Goal: Information Seeking & Learning: Learn about a topic

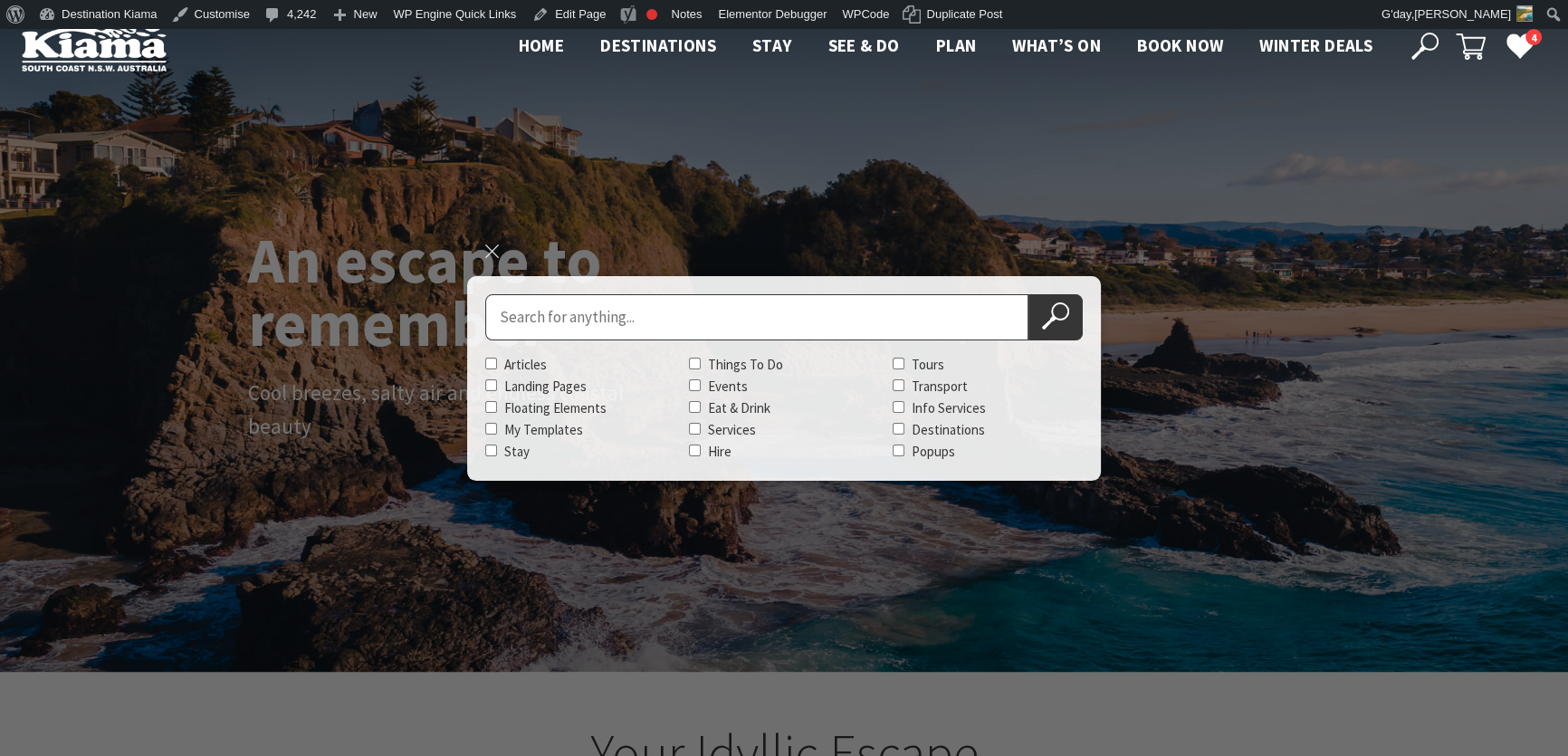
scroll to position [303, 1580]
type input "c"
type input "r"
type input "Creative Business Summit"
click at [1028, 294] on button "Search Now" at bounding box center [1055, 318] width 54 height 46
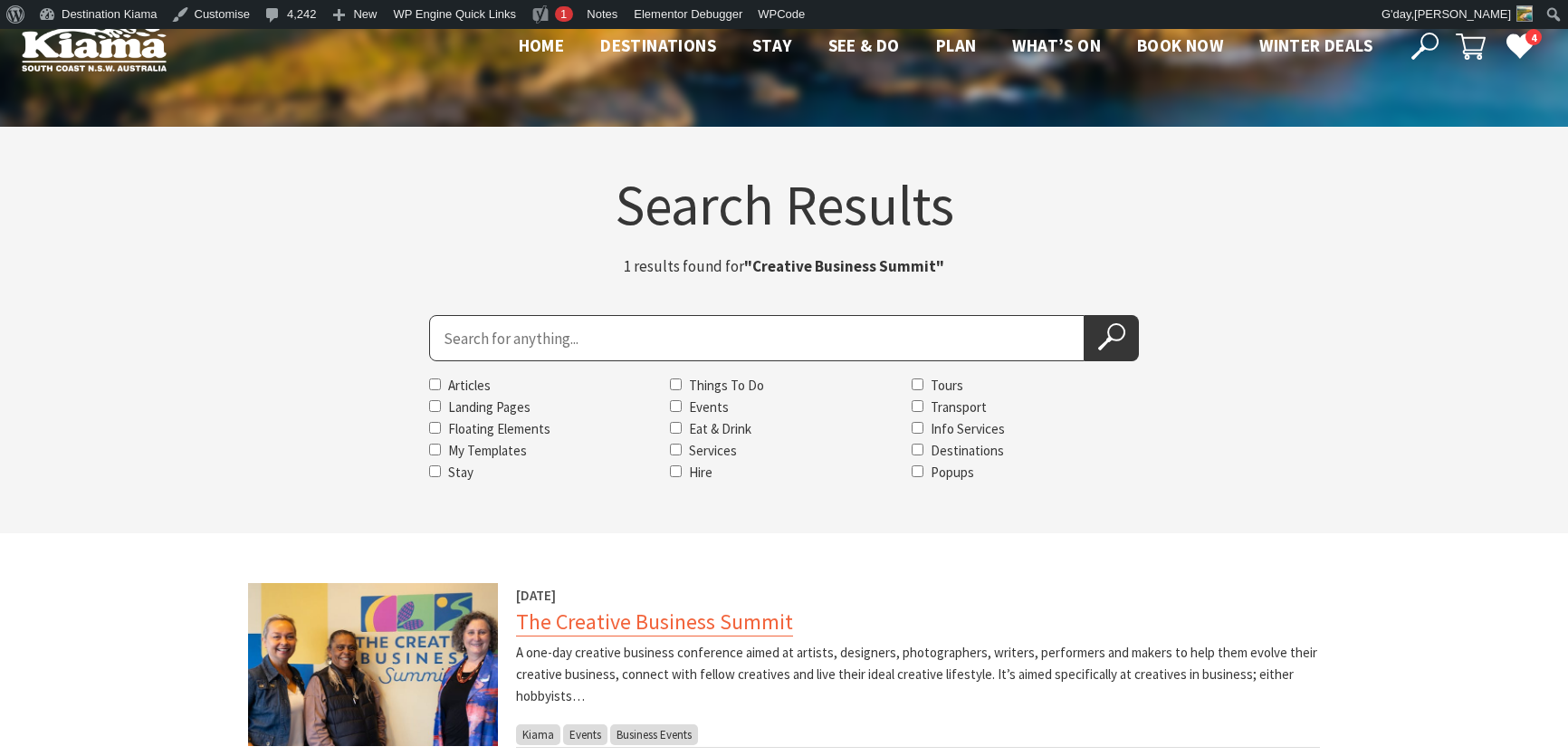
scroll to position [246, 0]
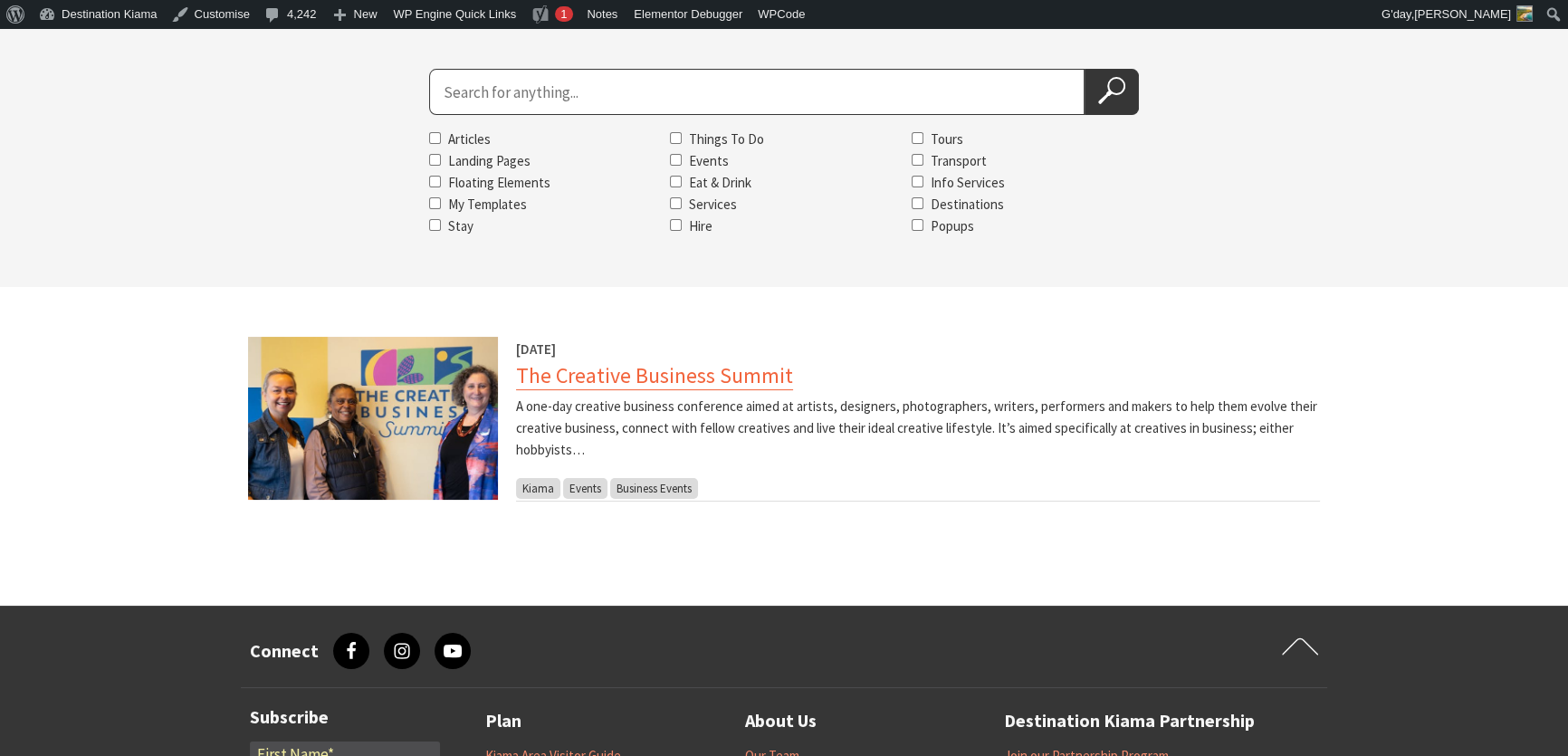
click at [594, 374] on link "The Creative Business Summit" at bounding box center [654, 376] width 277 height 29
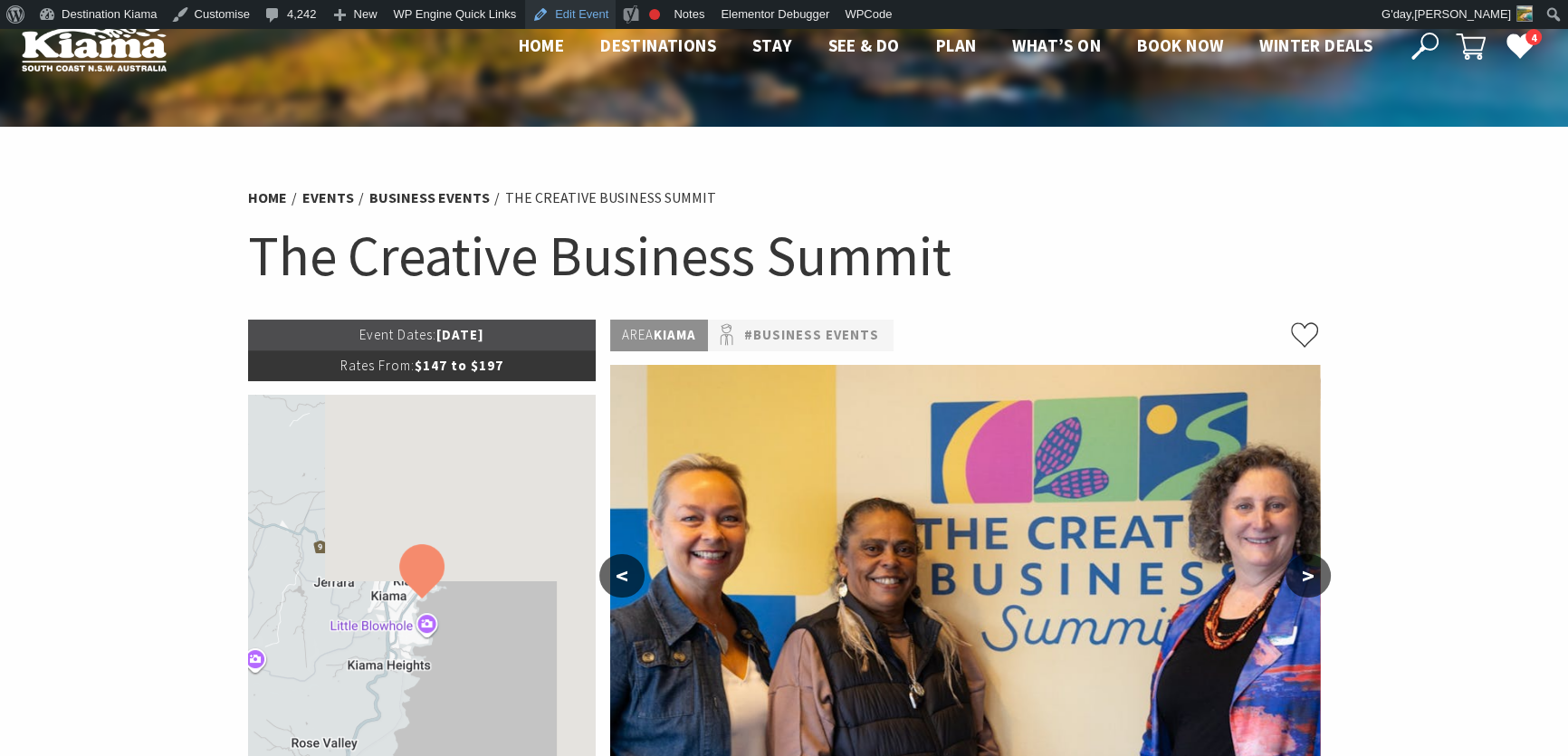
click at [577, 9] on link "Edit Event" at bounding box center [571, 14] width 91 height 29
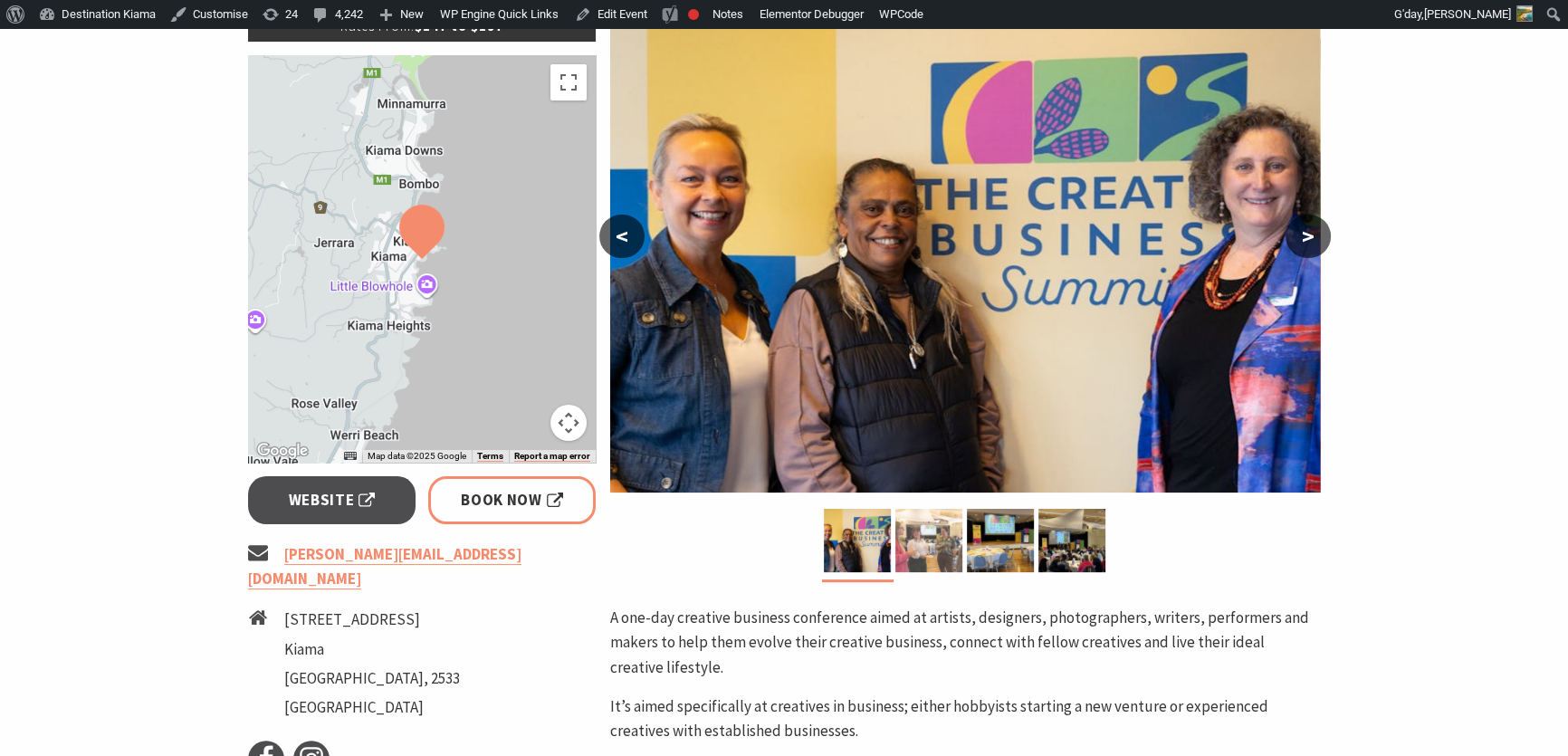
scroll to position [390, 0]
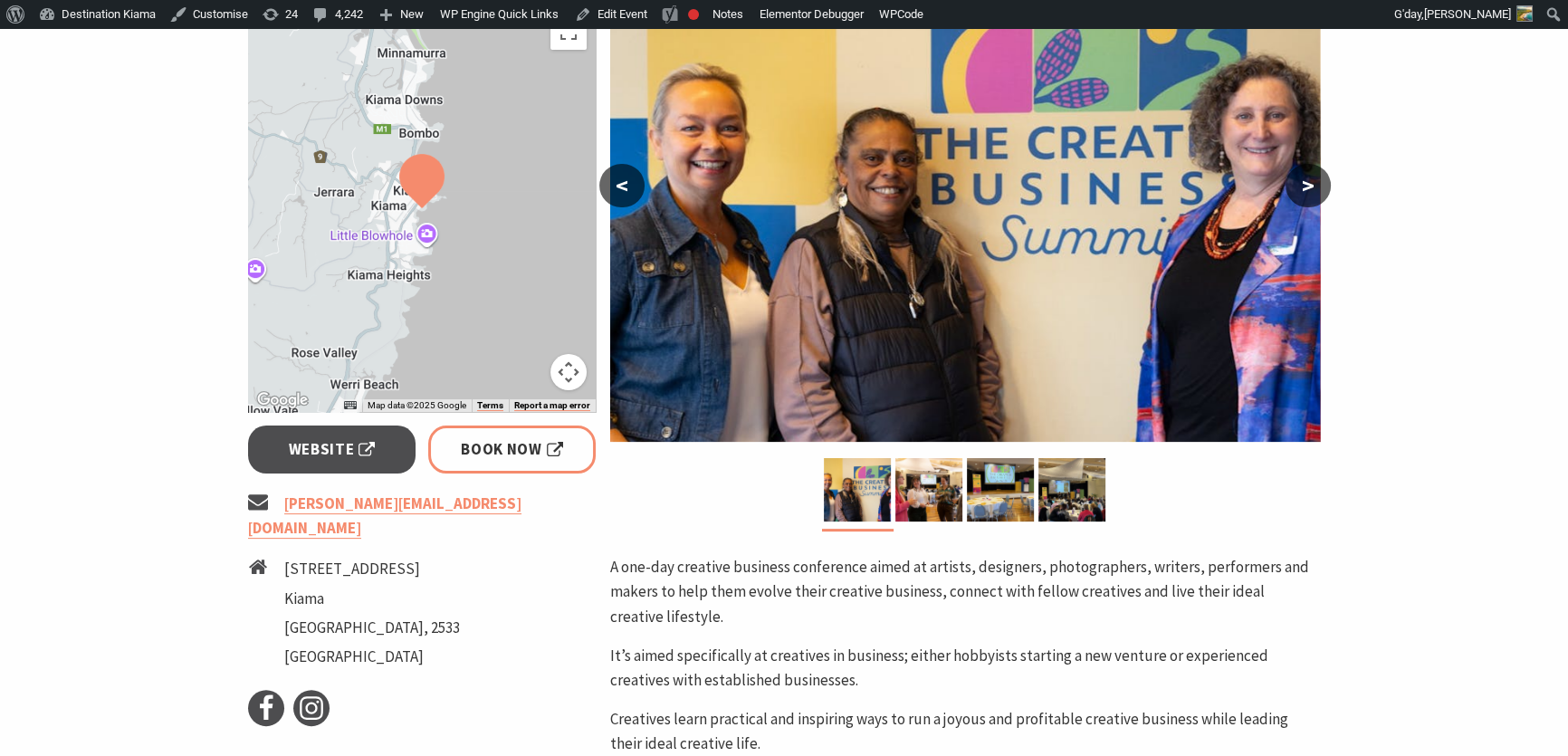
click at [340, 401] on div "Event Dates: 30 Jul 2026 Rates From: $147 to $197 ← Move left → Move right ↑ Mo…" at bounding box center [421, 511] width 362 height 1163
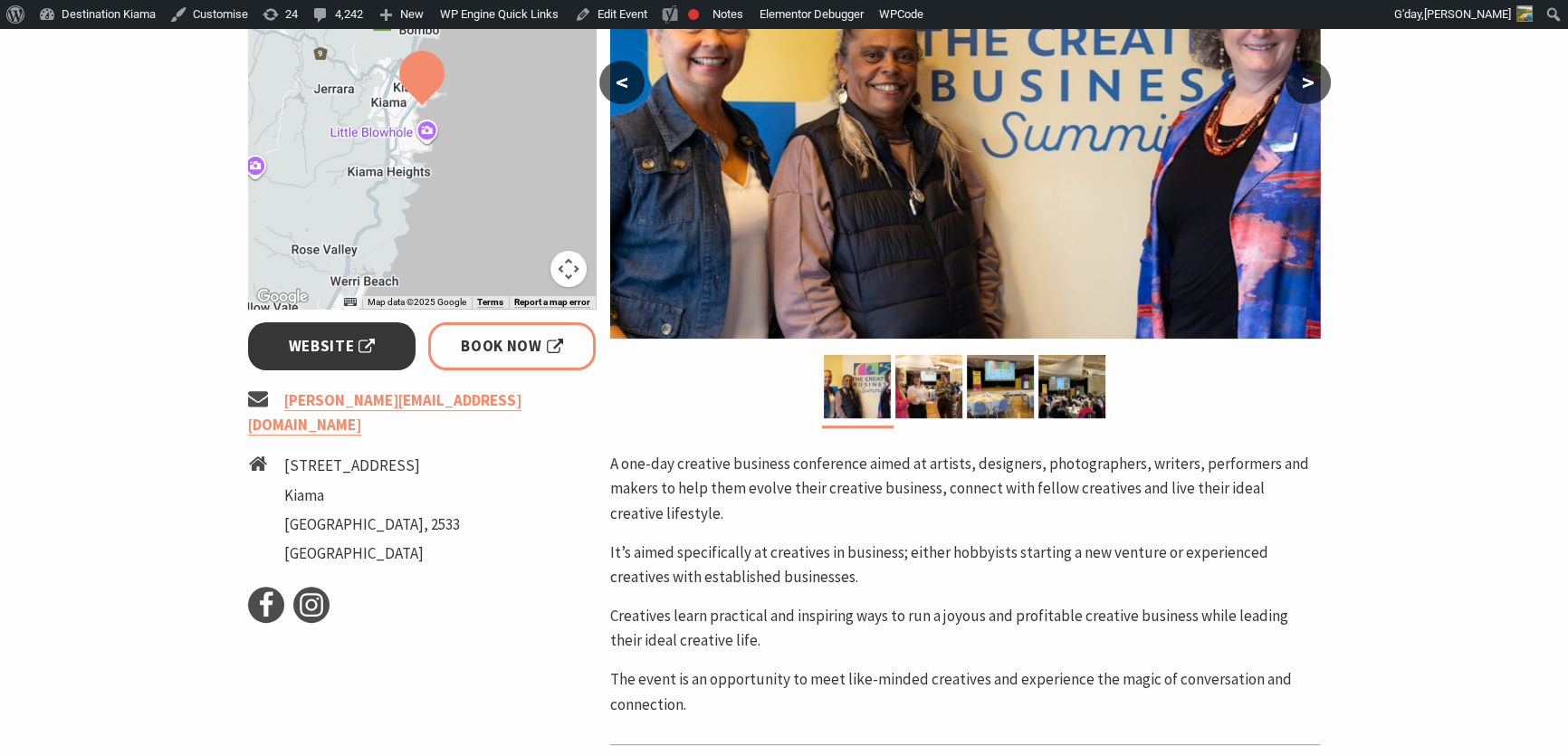
click at [321, 344] on span "Website" at bounding box center [332, 346] width 87 height 24
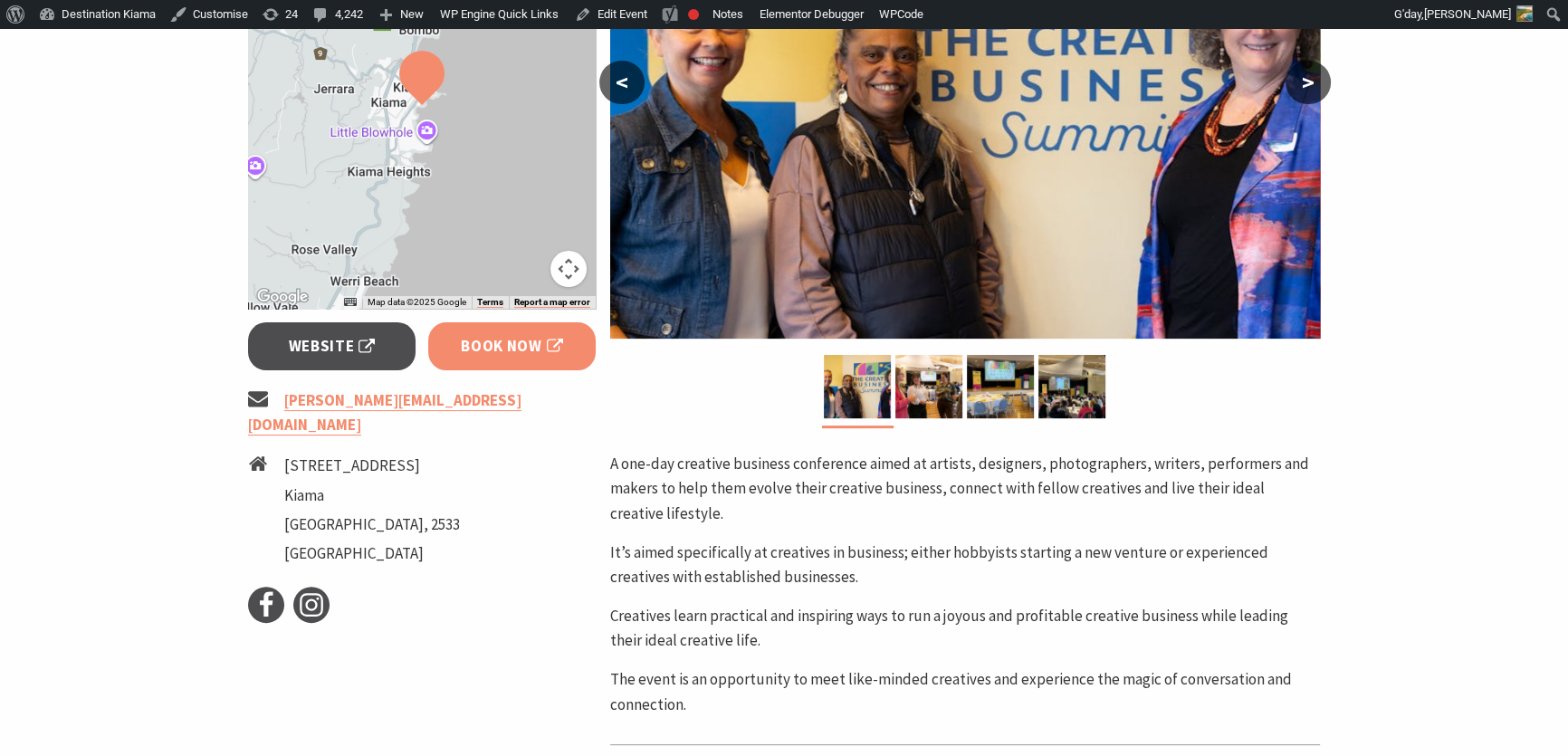
click at [487, 345] on span "Book Now" at bounding box center [512, 346] width 102 height 24
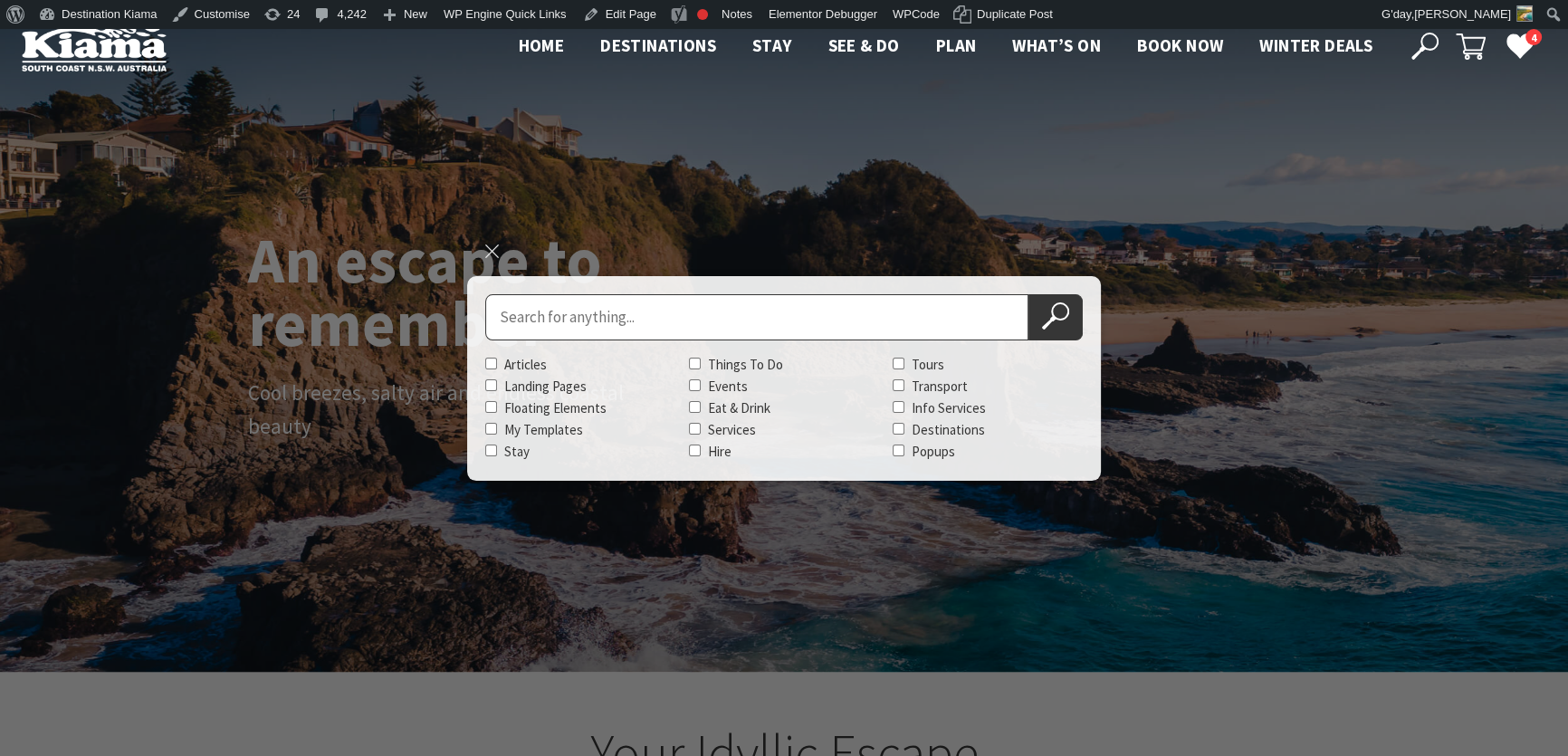
scroll to position [307, 1580]
type input "Creative Business Summit"
click at [1028, 294] on button "Search Now" at bounding box center [1055, 318] width 54 height 46
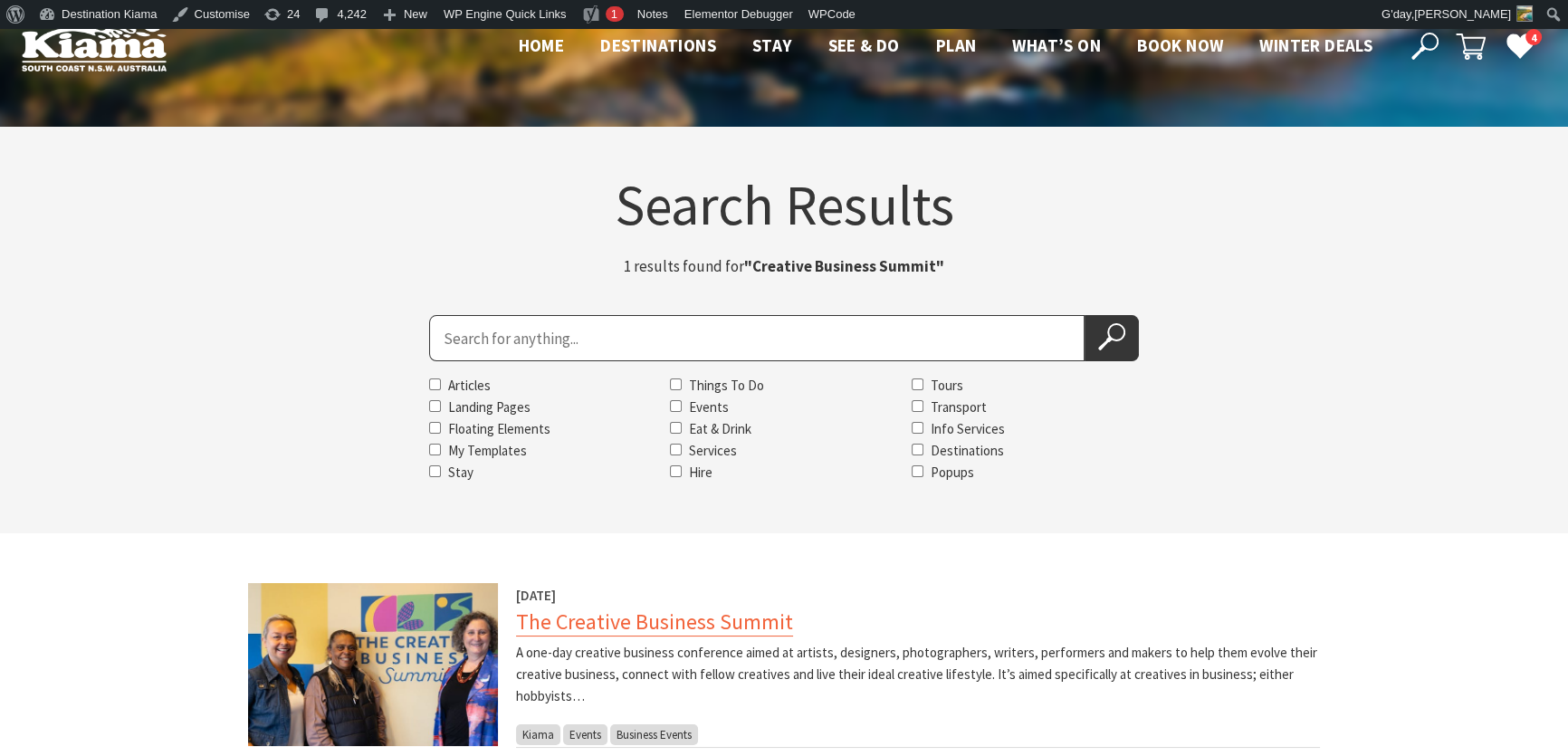
click at [653, 615] on link "The Creative Business Summit" at bounding box center [654, 622] width 277 height 29
